Goal: Use online tool/utility: Use online tool/utility

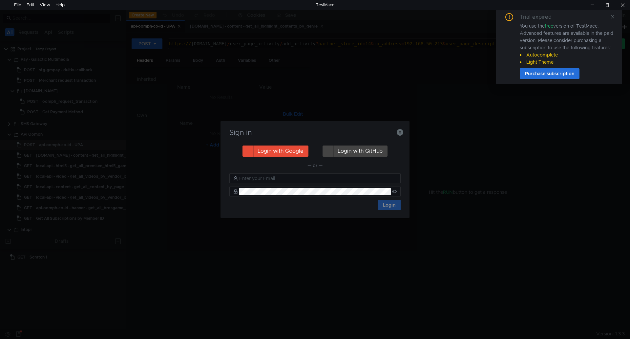
click at [275, 149] on button "Login with Google" at bounding box center [276, 150] width 66 height 11
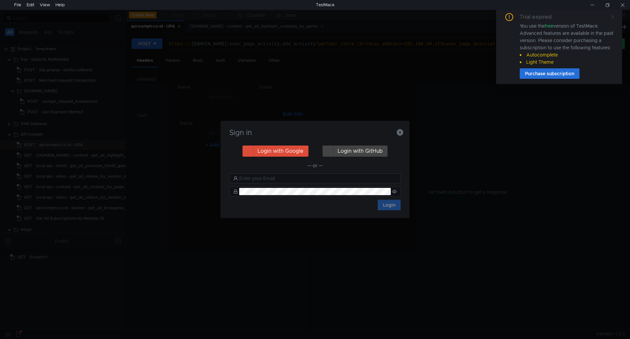
drag, startPoint x: 614, startPoint y: 17, endPoint x: 611, endPoint y: 19, distance: 4.0
click at [614, 17] on icon at bounding box center [612, 16] width 5 height 5
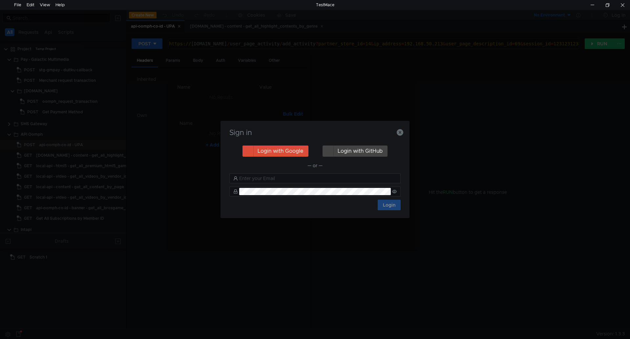
click at [355, 129] on h3 "Sign in" at bounding box center [314, 133] width 173 height 8
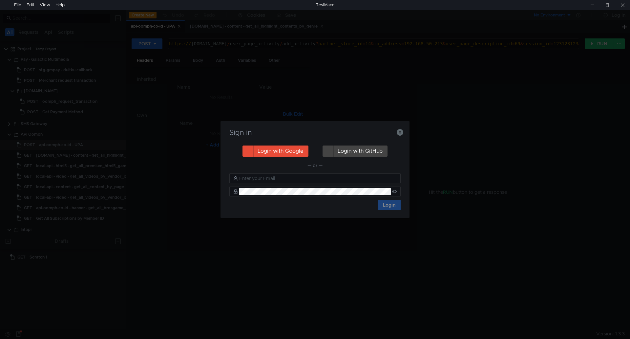
click at [283, 149] on button "Login with Google" at bounding box center [276, 150] width 66 height 11
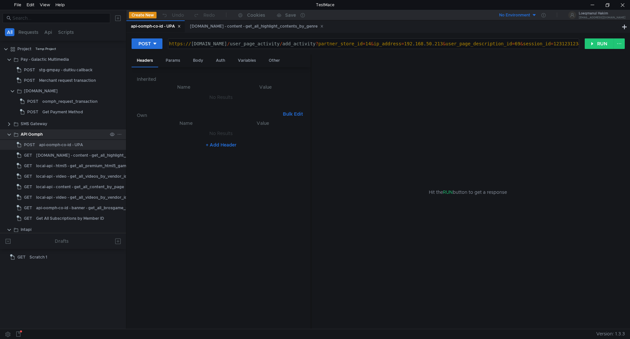
click at [9, 135] on clr-icon at bounding box center [9, 134] width 5 height 5
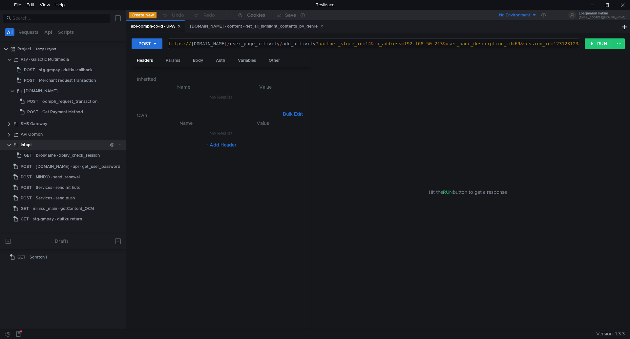
click at [8, 145] on clr-icon at bounding box center [9, 144] width 5 height 5
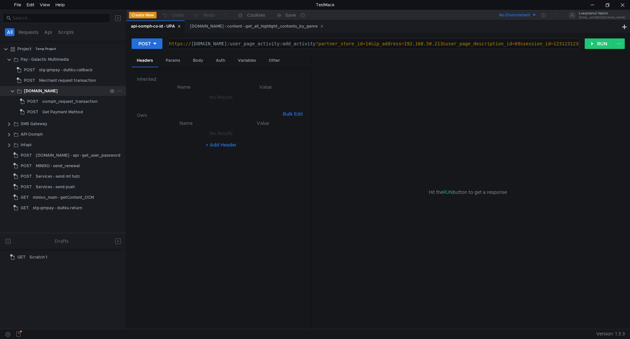
click at [11, 92] on clr-icon at bounding box center [12, 91] width 5 height 5
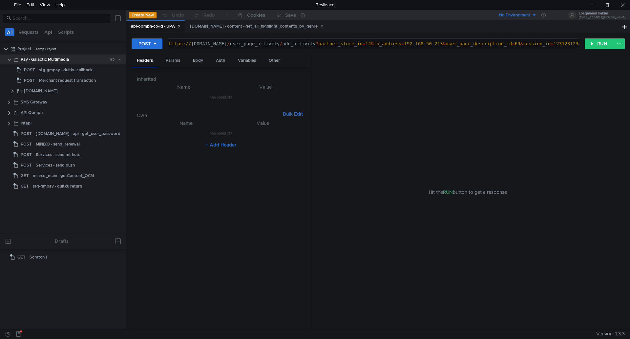
click at [10, 61] on clr-icon at bounding box center [9, 59] width 5 height 5
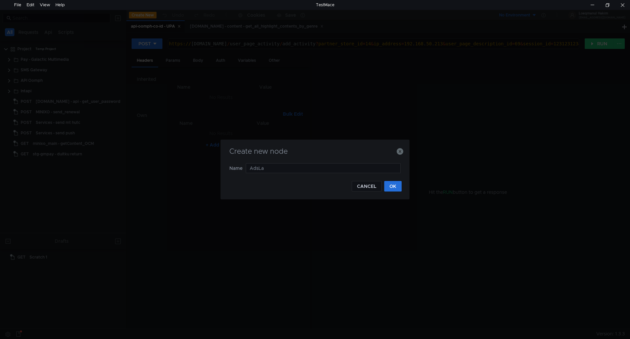
type input "AdsLab"
click at [390, 187] on button "OK" at bounding box center [392, 186] width 17 height 11
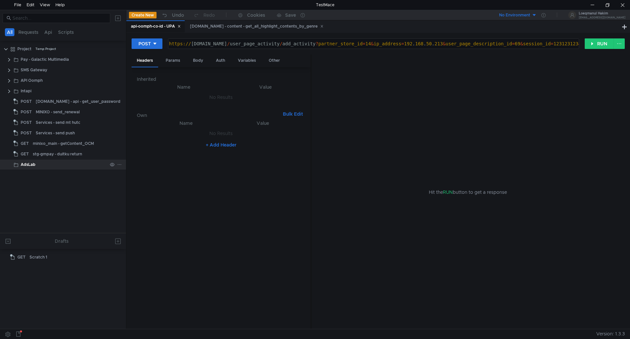
click at [39, 165] on div "AdsLab" at bounding box center [64, 164] width 87 height 10
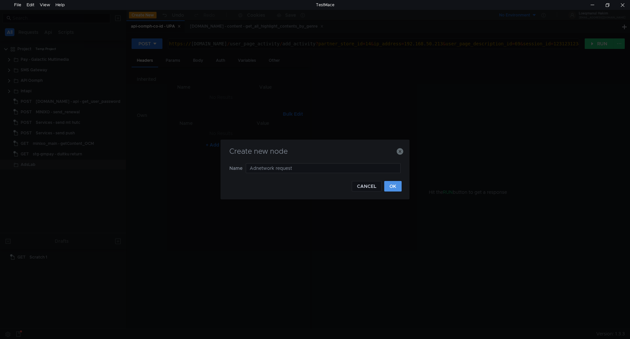
type input "Adnetwork request"
click at [394, 189] on button "OK" at bounding box center [392, 186] width 17 height 11
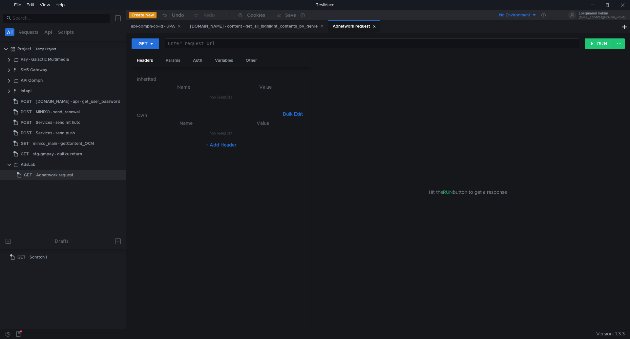
click at [297, 48] on div at bounding box center [371, 49] width 414 height 16
paste textarea "http://adslab.gidpro.id/adn/incoming?token=9hw6rjwscdvnvng1azsixgywitsfvlga&pub…"
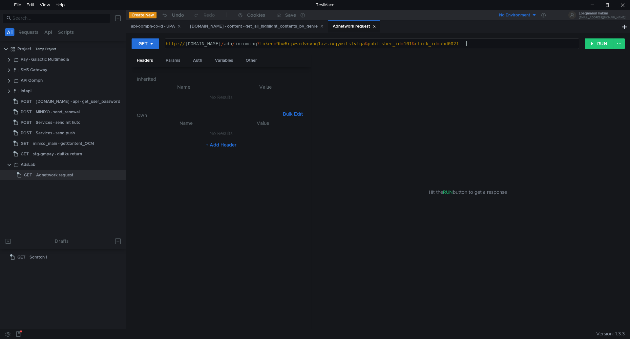
scroll to position [0, 21]
type textarea "[URL][DOMAIN_NAME]"
click at [591, 45] on button "RUN" at bounding box center [599, 43] width 29 height 11
click at [350, 75] on div "Headers" at bounding box center [347, 78] width 27 height 12
click at [380, 80] on div "Assertions" at bounding box center [378, 78] width 31 height 12
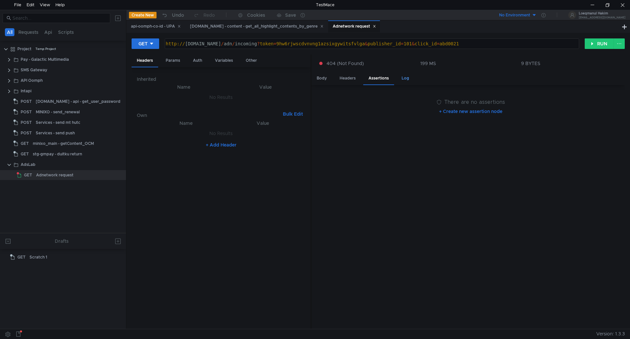
click at [403, 79] on div "Log" at bounding box center [405, 78] width 18 height 12
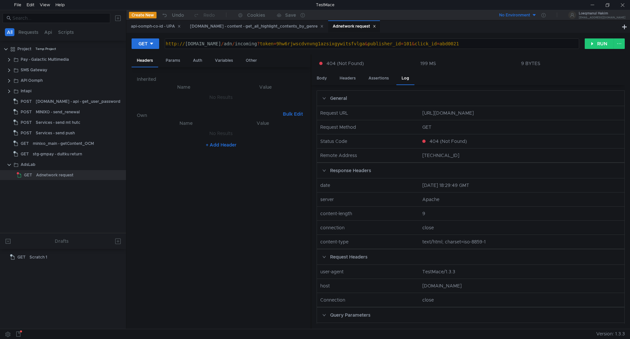
scroll to position [0, 21]
